Goal: Go to known website: Access a specific website the user already knows

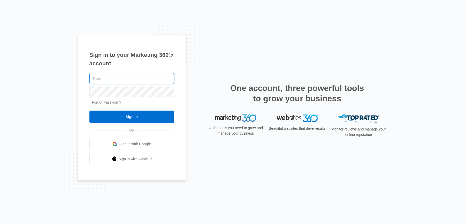
click at [127, 79] on input "text" at bounding box center [131, 78] width 85 height 11
type input "[PERSON_NAME][EMAIL_ADDRESS][PERSON_NAME][DOMAIN_NAME]"
click at [89, 111] on input "Sign In" at bounding box center [131, 117] width 85 height 12
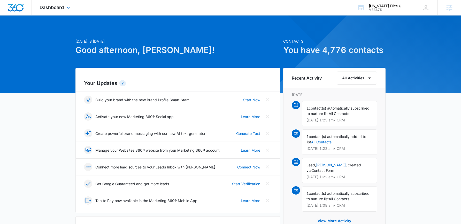
click at [62, 10] on div "Dashboard Apps Reputation Websites Forms CRM Email Social Shop Content Ads Inte…" at bounding box center [55, 7] width 47 height 15
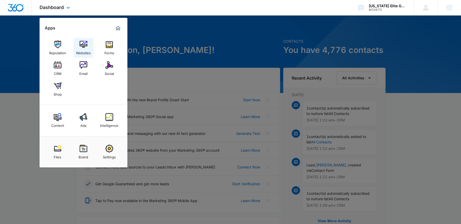
click at [84, 44] on img at bounding box center [84, 45] width 8 height 8
